Goal: Task Accomplishment & Management: Use online tool/utility

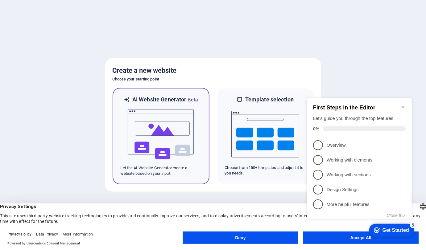
click at [195, 154] on div at bounding box center [161, 135] width 81 height 62
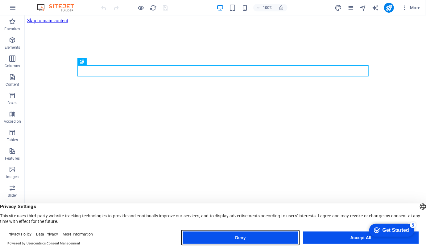
click at [279, 234] on button "Deny" at bounding box center [240, 238] width 115 height 12
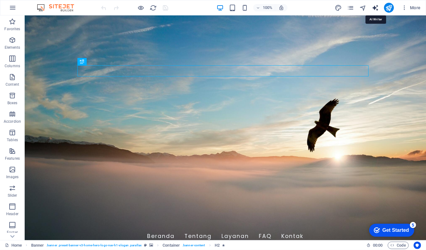
click at [376, 10] on icon "text_generator" at bounding box center [375, 7] width 7 height 7
select select "English"
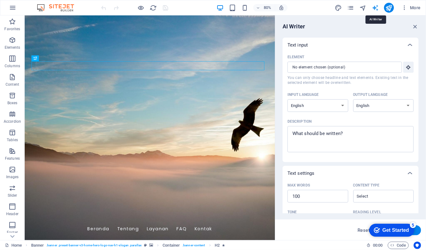
click at [376, 10] on icon "text_generator" at bounding box center [375, 7] width 7 height 7
click at [407, 8] on icon "button" at bounding box center [404, 8] width 6 height 6
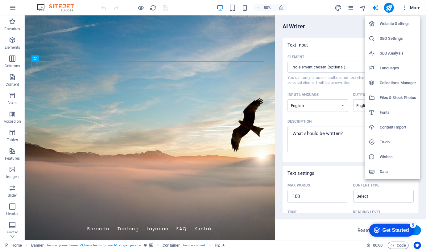
click at [401, 25] on h6 "Website Settings" at bounding box center [398, 23] width 37 height 7
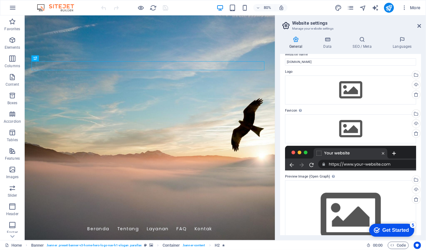
scroll to position [29, 0]
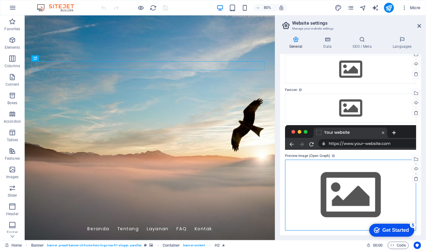
click at [301, 179] on div "Drag files here, click to choose files or select files from Files or our free s…" at bounding box center [350, 195] width 131 height 71
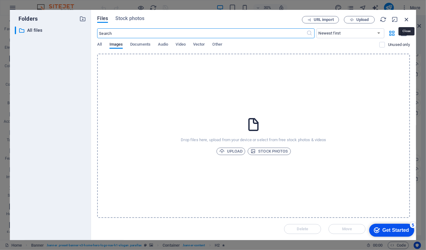
click at [405, 22] on icon "button" at bounding box center [406, 19] width 7 height 7
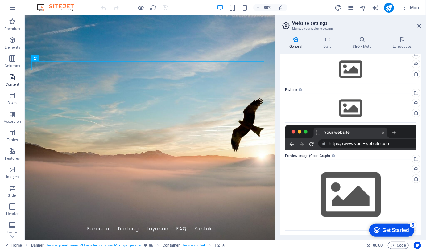
click at [12, 76] on icon "button" at bounding box center [12, 76] width 7 height 7
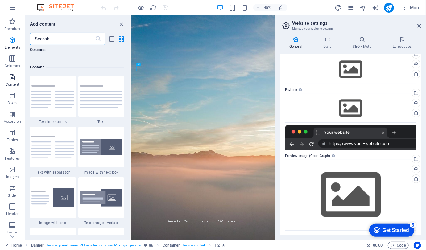
scroll to position [1079, 0]
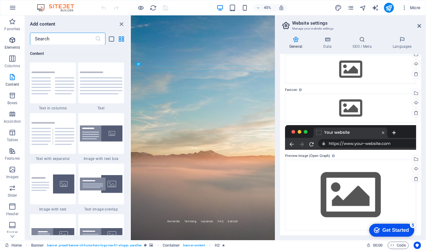
click at [14, 45] on p "Elements" at bounding box center [13, 47] width 16 height 5
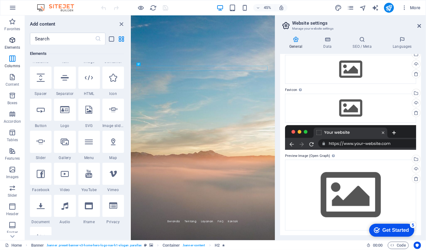
scroll to position [66, 0]
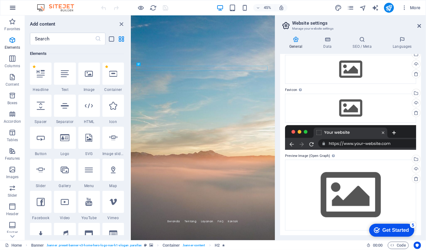
click at [14, 12] on button "button" at bounding box center [12, 7] width 15 height 15
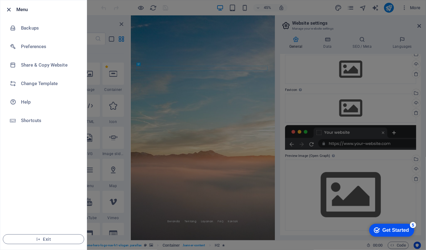
click at [10, 10] on icon "button" at bounding box center [9, 9] width 7 height 7
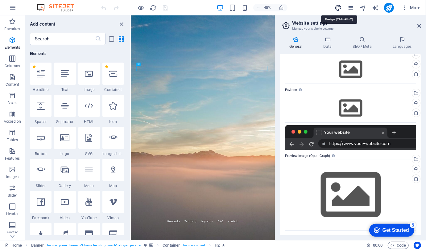
click at [340, 8] on icon "design" at bounding box center [338, 7] width 7 height 7
select select "px"
select select "200"
select select "px"
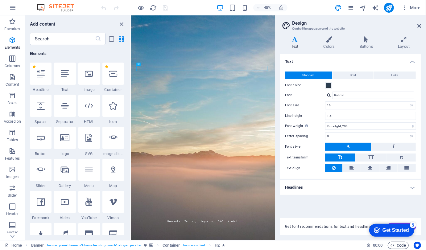
click at [401, 245] on span "Code" at bounding box center [397, 245] width 15 height 7
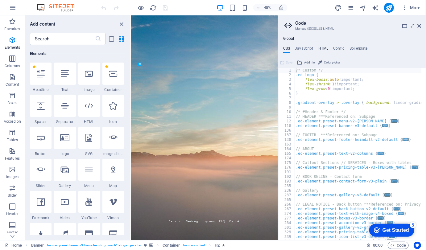
click at [319, 47] on h4 "HTML" at bounding box center [323, 49] width 10 height 7
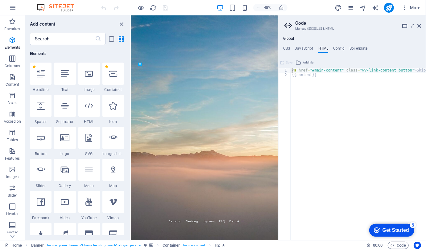
type textarea "<a href="#main-content" class="wv-link-content button">Skip to main content</a>…"
type textarea "<a href="#main-content" class="wv-link-content button">Skip to main content</a>"
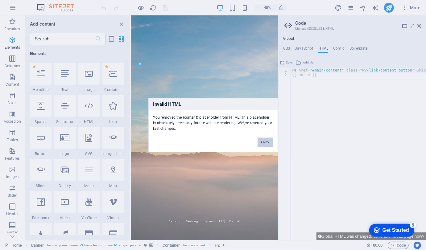
click at [265, 142] on button "Okay" at bounding box center [264, 142] width 15 height 9
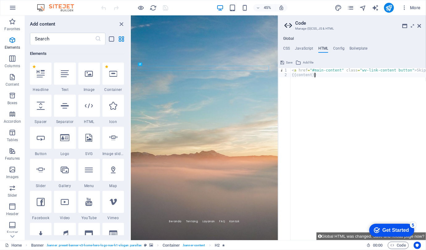
click at [307, 122] on div "< a href = "#main-content" class = "wv-link-content button" > Skip to main cont…" at bounding box center [373, 158] width 167 height 181
drag, startPoint x: 322, startPoint y: 77, endPoint x: 289, endPoint y: 67, distance: 34.5
click at [289, 67] on div "{{content}} 1 2 < a href = "#main-content" class = "wv-link-content button" > S…" at bounding box center [352, 149] width 148 height 183
type textarea "<a href="#main-content" class="wv-link-content button">Skip to main content</a>…"
type textarea "<a href="#main-content" class="wv-link-content button">Skip to main content</a>"
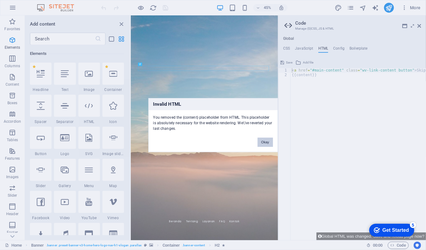
click at [267, 140] on button "Okay" at bounding box center [264, 142] width 15 height 9
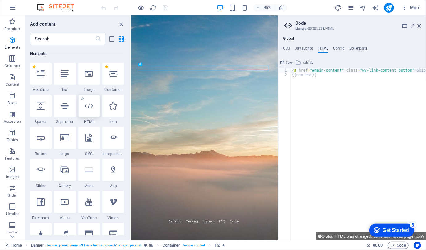
click at [80, 113] on div at bounding box center [89, 106] width 22 height 22
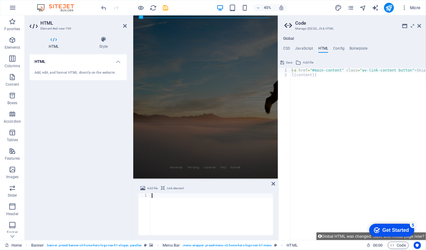
click at [95, 69] on div "Add, edit, and format HTML directly on the website." at bounding box center [78, 72] width 97 height 15
click at [57, 43] on h4 "HTML" at bounding box center [55, 42] width 51 height 13
click at [207, 211] on div at bounding box center [211, 218] width 122 height 51
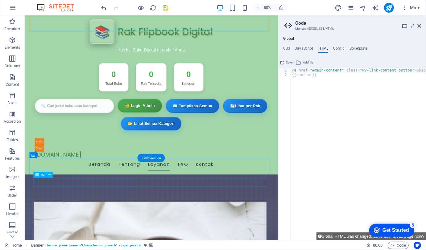
scroll to position [401, 0]
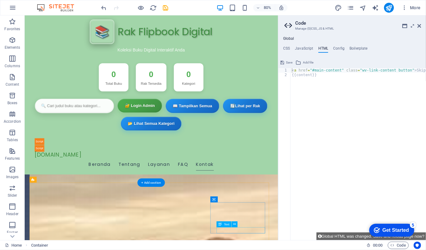
scroll to position [1104, 0]
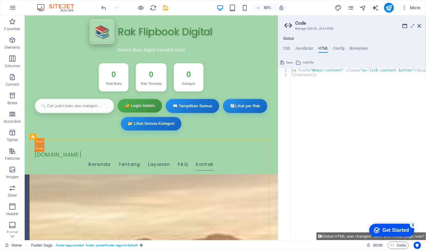
click at [261, 250] on body "Skip to main content Rak Flipbook Digital - Koleksi Buku Interaktif 📚 Rak Flipb…" at bounding box center [182, 53] width 316 height 2285
click at [326, 49] on h4 "HTML" at bounding box center [323, 49] width 10 height 7
click at [303, 50] on h4 "JavaScript" at bounding box center [304, 49] width 18 height 7
type textarea "/* JS for preset "Menu V2" */"
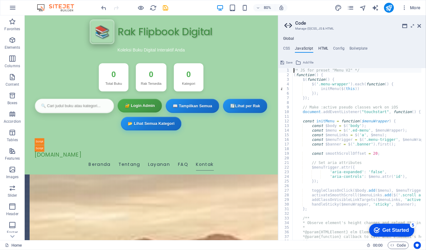
click at [319, 50] on h4 "HTML" at bounding box center [323, 49] width 10 height 7
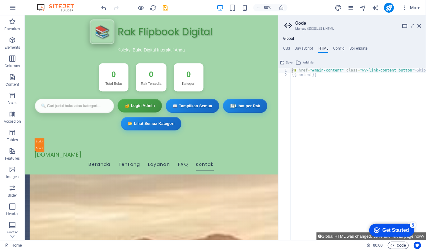
click at [397, 244] on span "Code" at bounding box center [397, 245] width 15 height 7
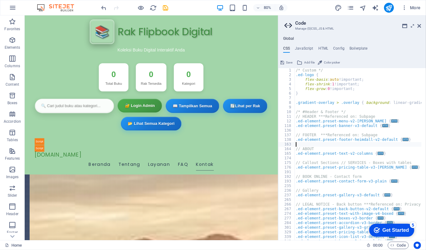
click at [336, 146] on div "/* Custom */ .ed-logo { flex-basis : auto !important; flex-shrink : 1 !importan…" at bounding box center [421, 156] width 254 height 177
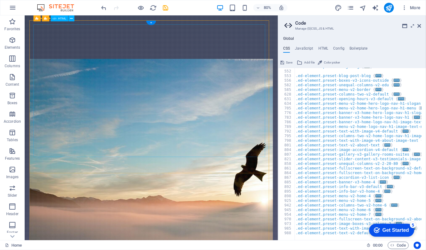
scroll to position [0, 0]
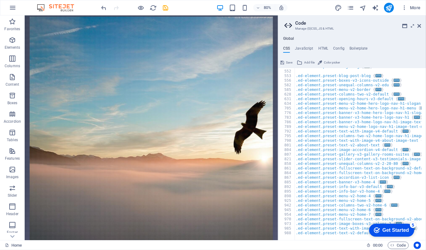
click at [107, 7] on icon "undo" at bounding box center [104, 7] width 7 height 7
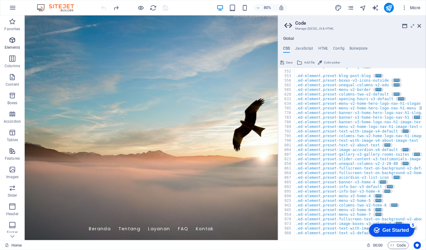
click at [11, 38] on icon "button" at bounding box center [12, 39] width 7 height 7
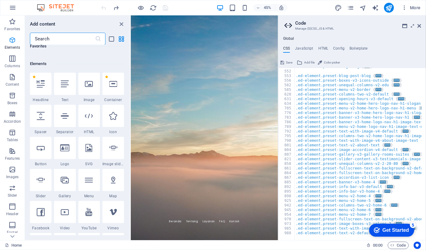
scroll to position [66, 0]
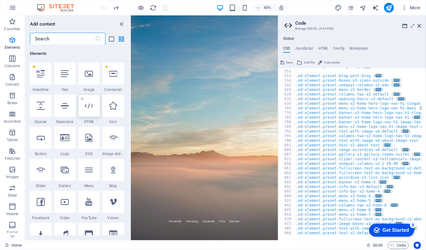
click at [90, 106] on icon at bounding box center [89, 106] width 8 height 8
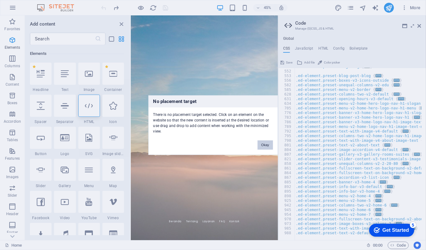
click at [261, 146] on button "Okay" at bounding box center [264, 144] width 15 height 9
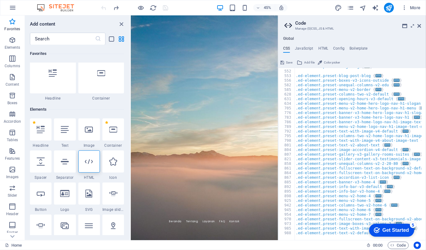
scroll to position [4, 0]
